Goal: Information Seeking & Learning: Understand process/instructions

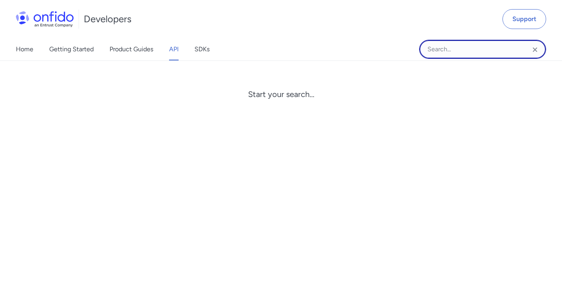
click at [442, 46] on input "Onfido search input field" at bounding box center [482, 49] width 127 height 19
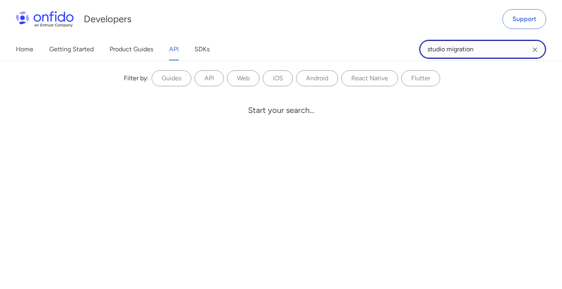
type input "studio migration"
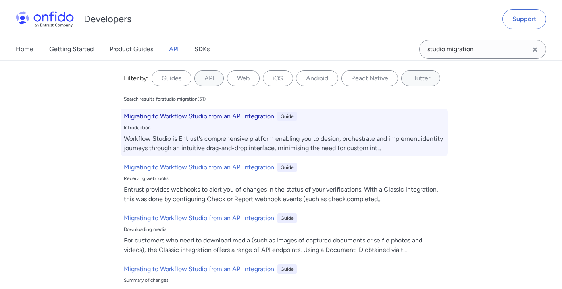
click at [196, 116] on h6 "Migrating to Workflow Studio from an API integration" at bounding box center [199, 117] width 150 height 10
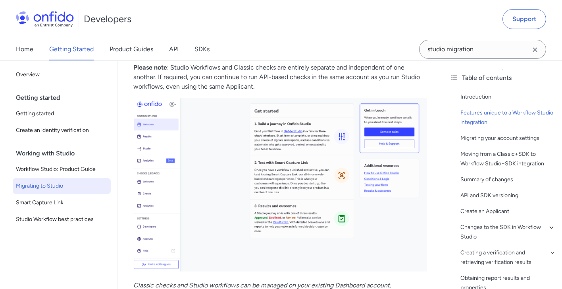
scroll to position [303, 0]
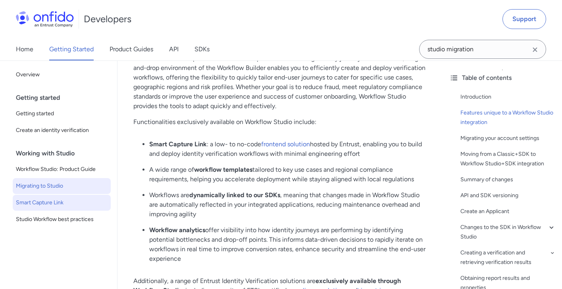
click at [53, 205] on span "Smart Capture Link" at bounding box center [62, 203] width 92 height 10
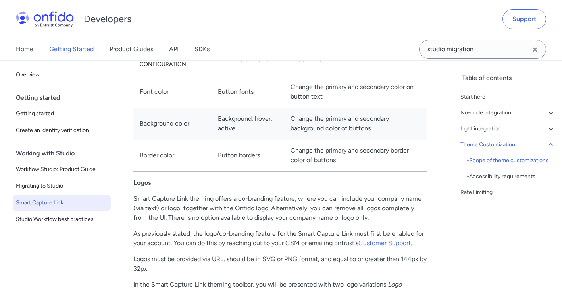
scroll to position [3250, 0]
